Goal: Find specific page/section: Find specific page/section

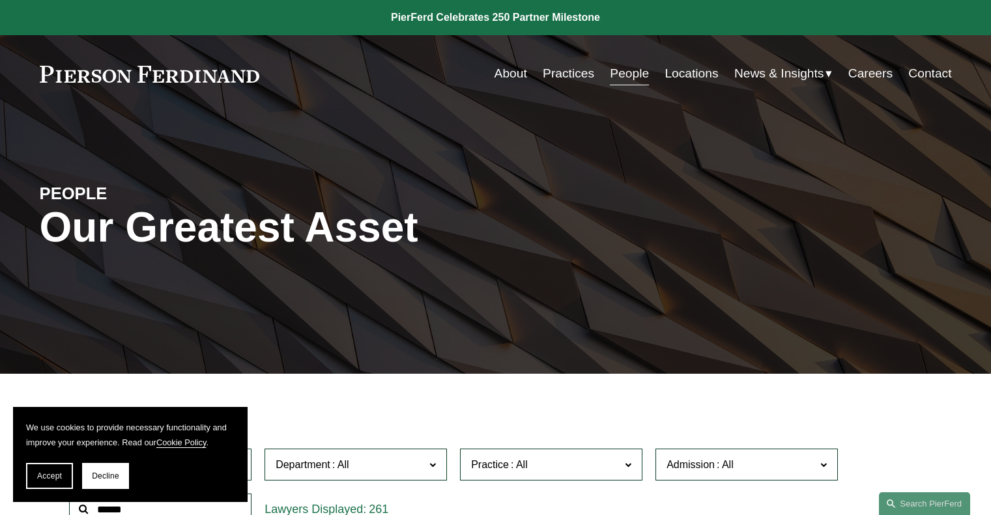
scroll to position [456, 0]
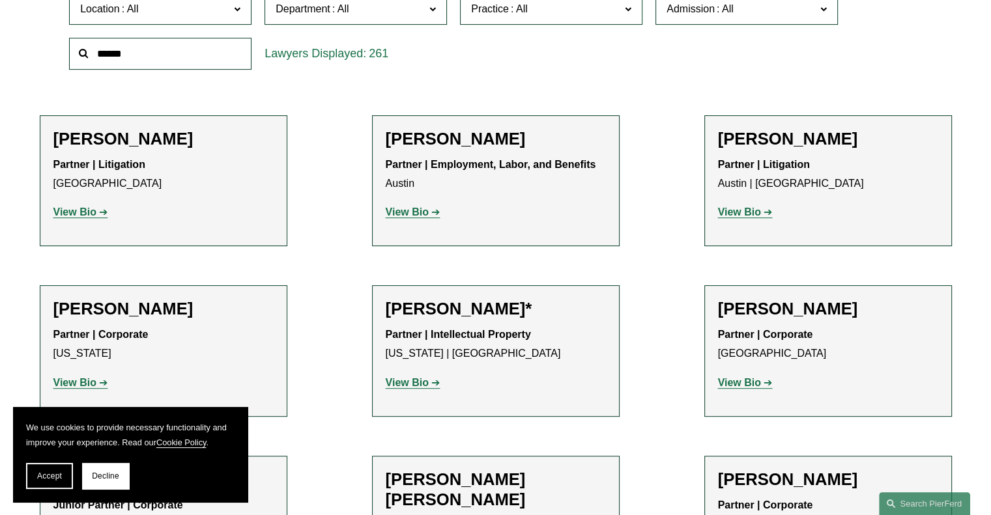
click at [132, 48] on input "text" at bounding box center [160, 54] width 182 height 32
type input "******"
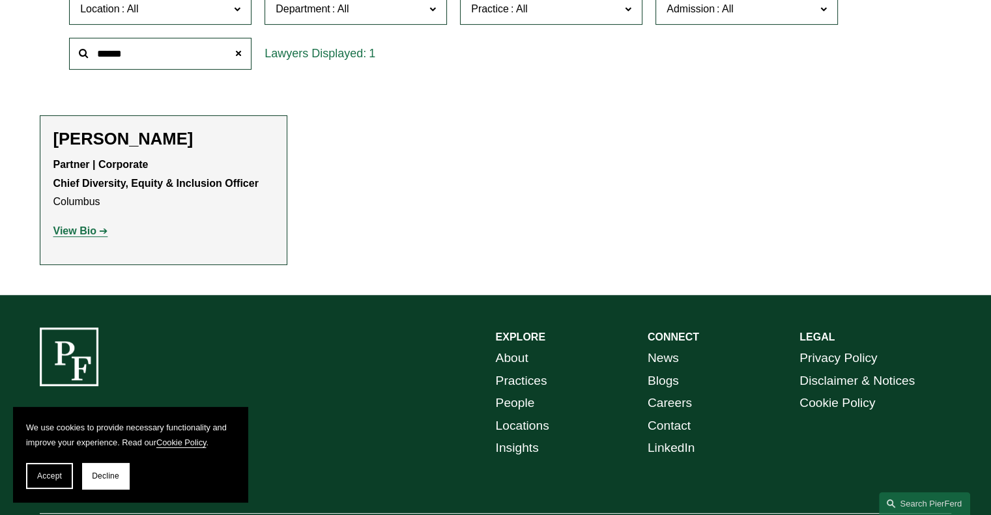
click at [81, 231] on strong "View Bio" at bounding box center [74, 230] width 43 height 11
